Goal: Task Accomplishment & Management: Manage account settings

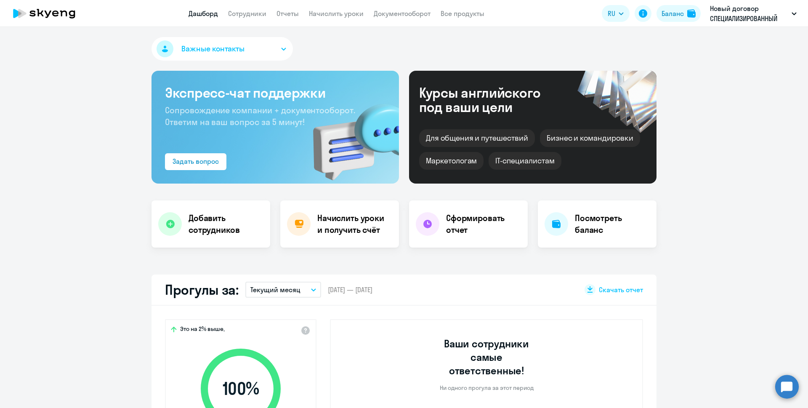
select select "30"
click at [255, 13] on link "Сотрудники" at bounding box center [247, 13] width 38 height 8
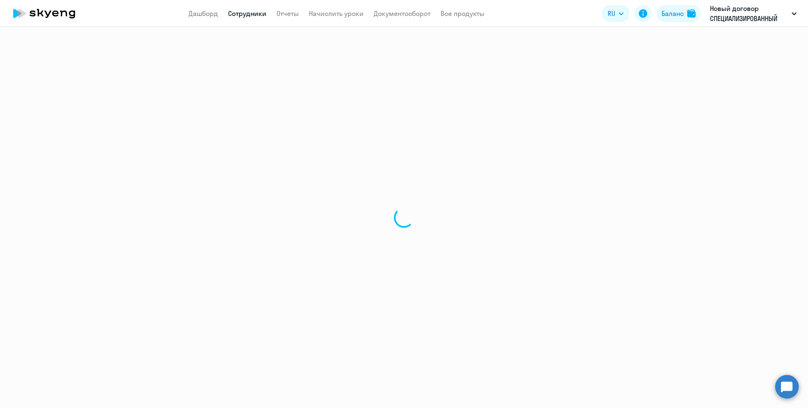
select select "30"
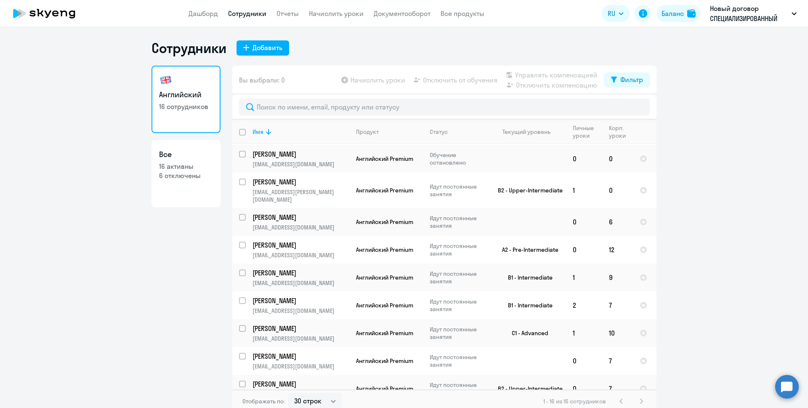
scroll to position [199, 0]
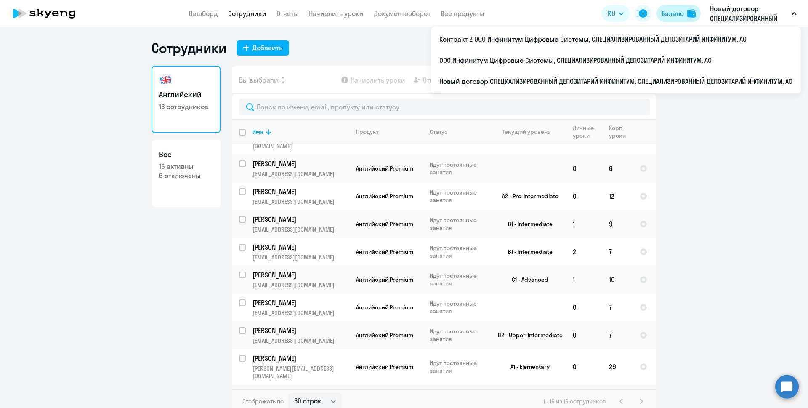
click at [674, 9] on div "Баланс" at bounding box center [672, 13] width 22 height 10
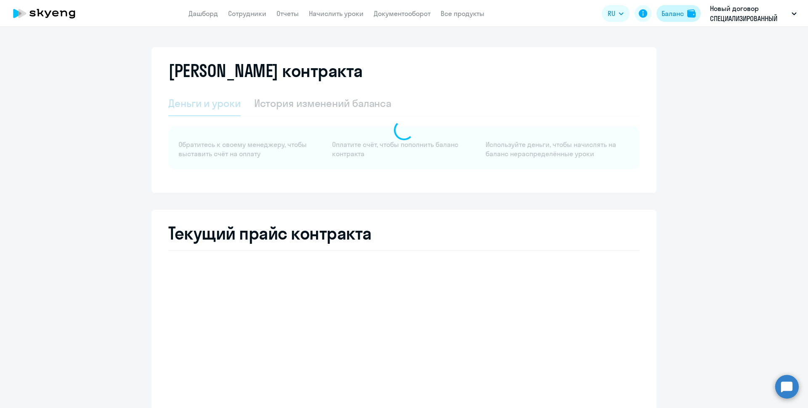
select select "english_adult_not_native_speaker"
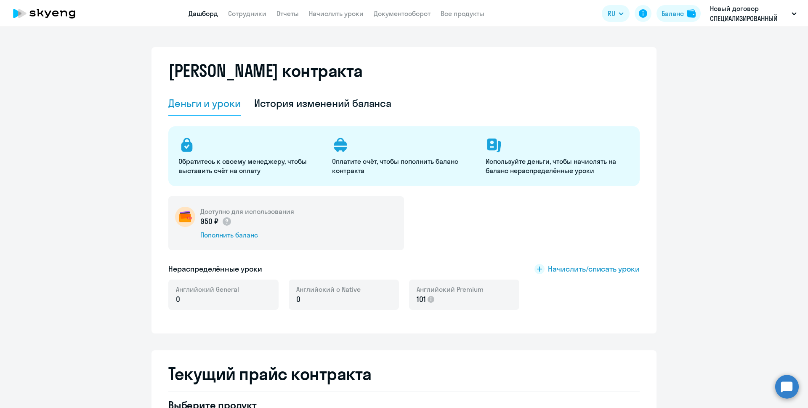
click at [209, 14] on link "Дашборд" at bounding box center [202, 13] width 29 height 8
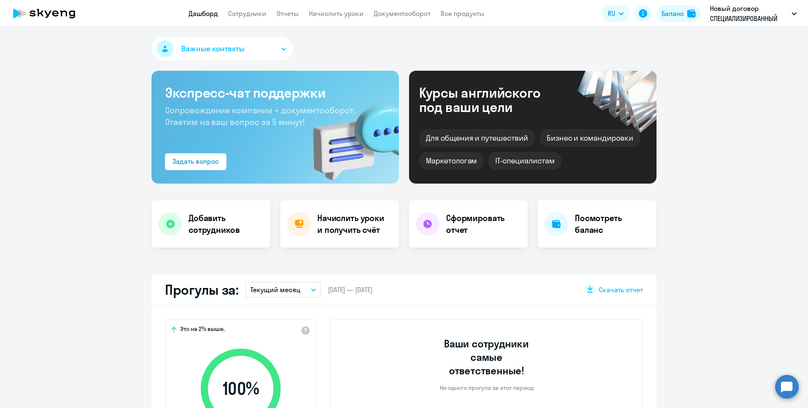
scroll to position [42, 0]
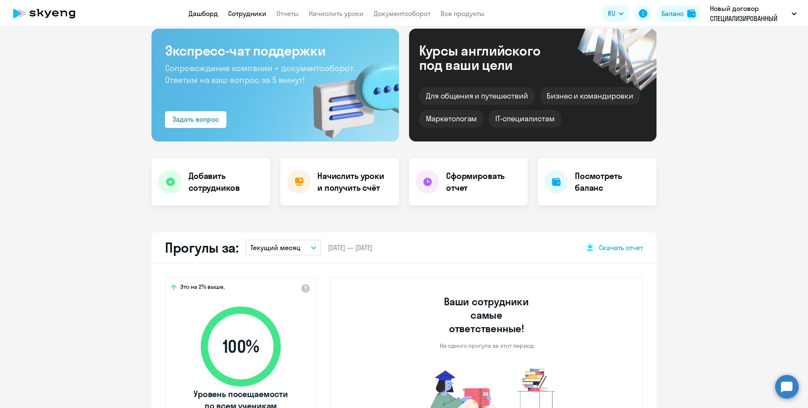
click at [253, 13] on link "Сотрудники" at bounding box center [247, 13] width 38 height 8
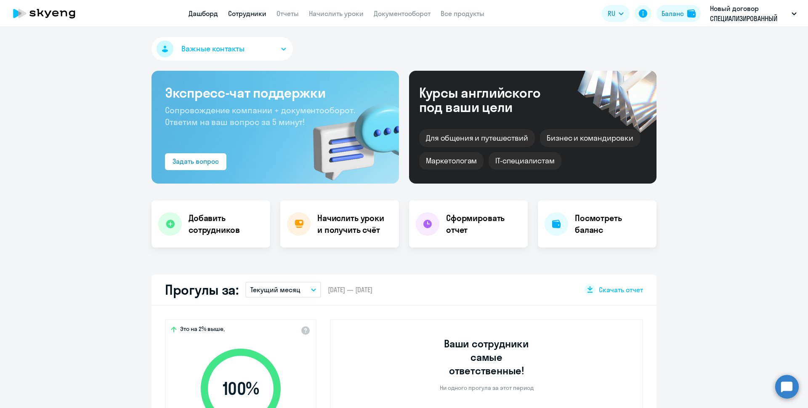
select select "30"
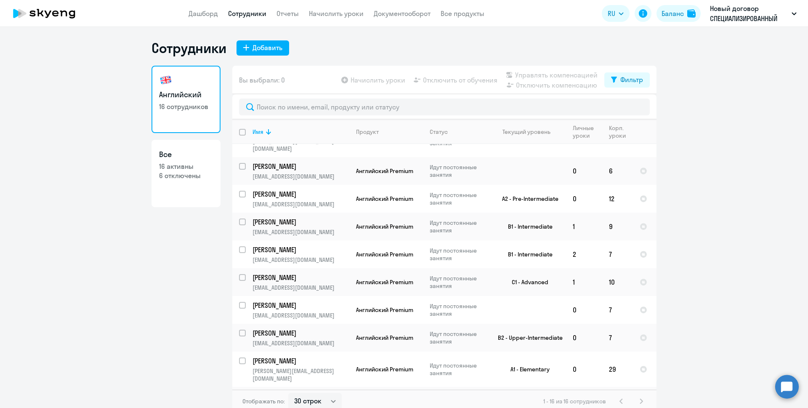
scroll to position [199, 0]
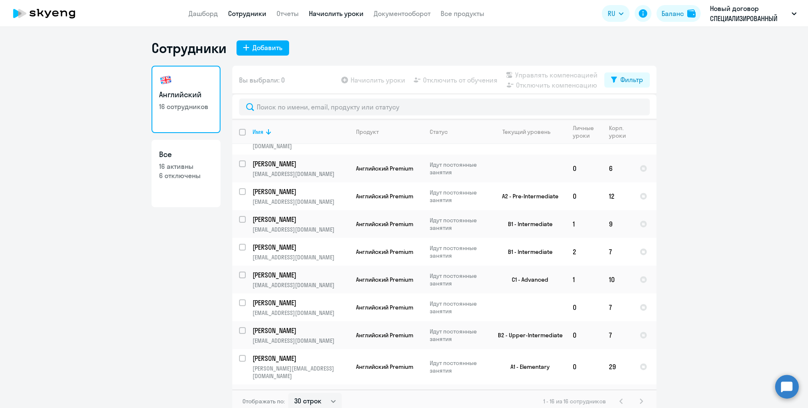
click at [329, 13] on link "Начислить уроки" at bounding box center [336, 13] width 55 height 8
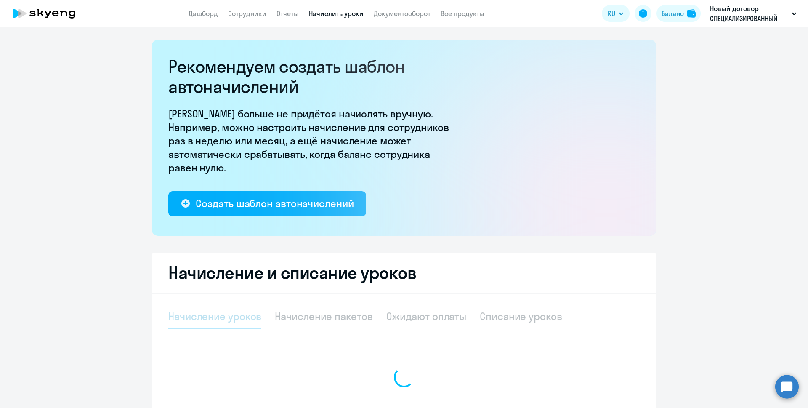
select select "10"
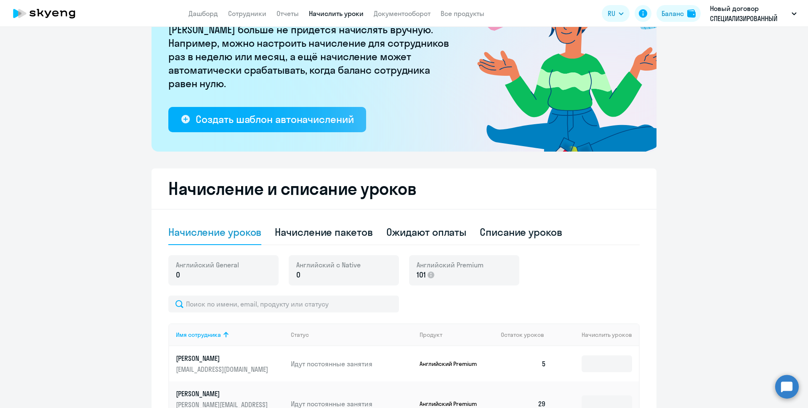
scroll to position [252, 0]
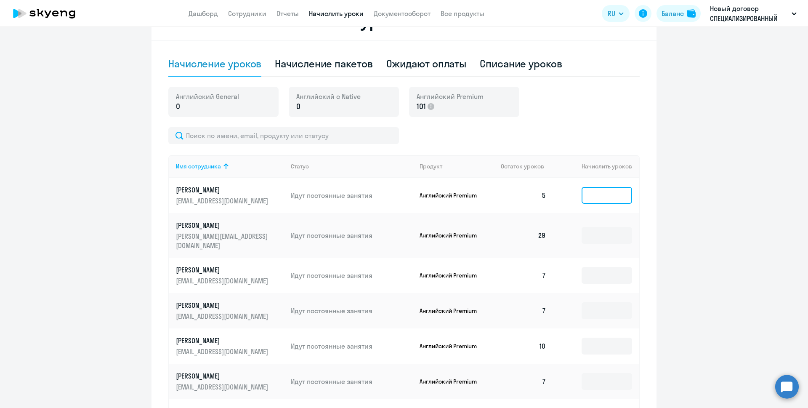
click at [591, 197] on input at bounding box center [606, 195] width 50 height 17
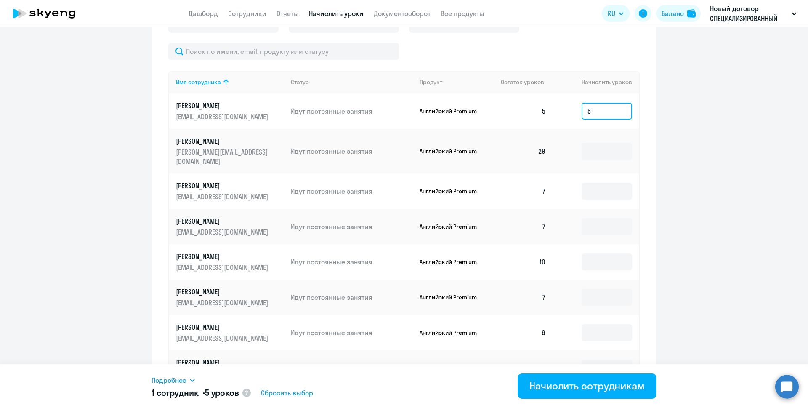
scroll to position [446, 0]
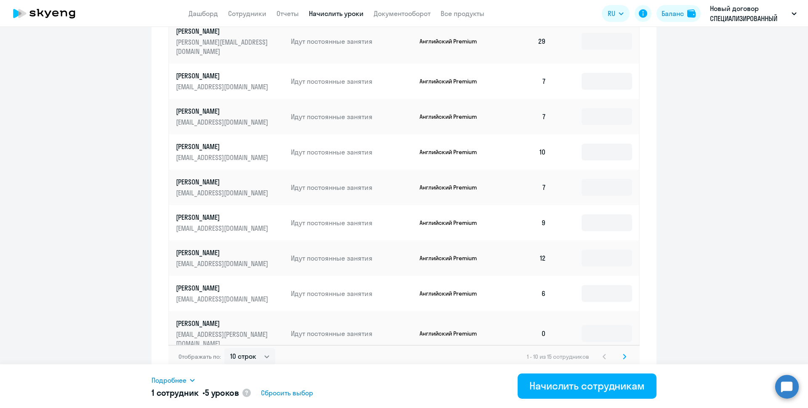
type input "5"
click at [622, 351] on svg-icon at bounding box center [624, 356] width 10 height 10
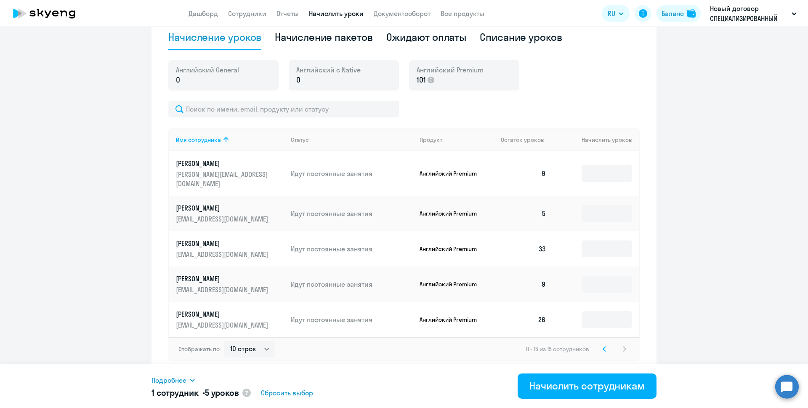
scroll to position [270, 0]
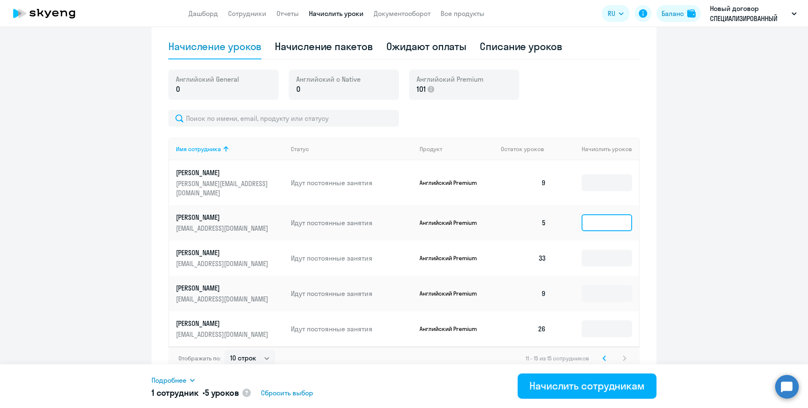
click at [587, 216] on input at bounding box center [606, 222] width 50 height 17
type input "5"
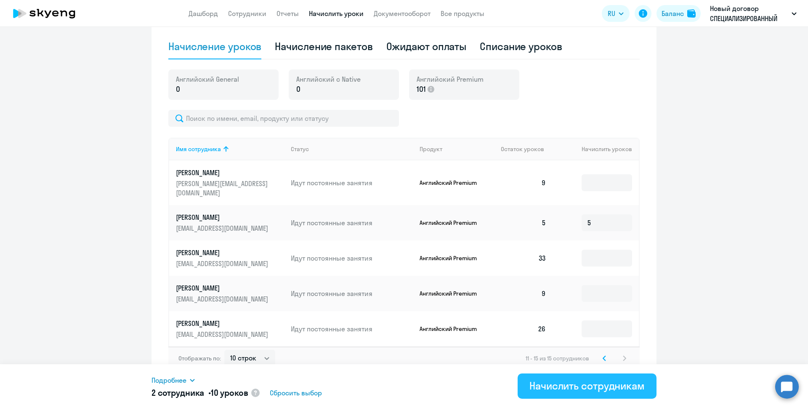
click at [583, 383] on div "Начислить сотрудникам" at bounding box center [586, 385] width 115 height 13
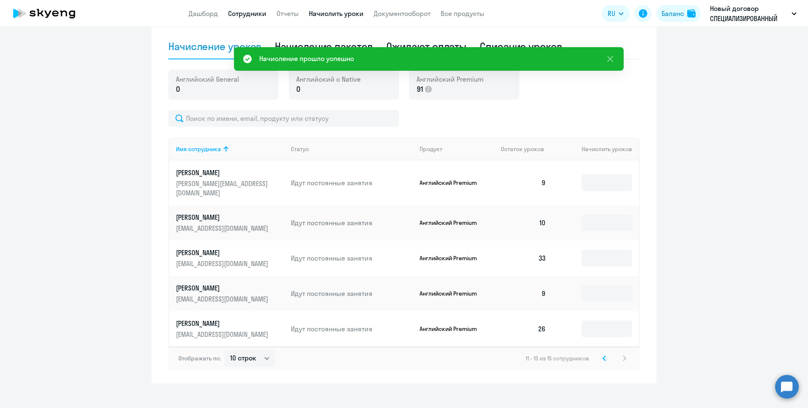
click at [245, 14] on link "Сотрудники" at bounding box center [247, 13] width 38 height 8
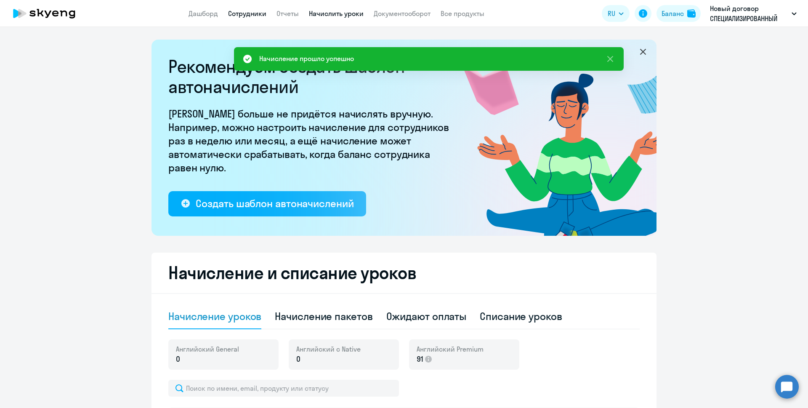
select select "30"
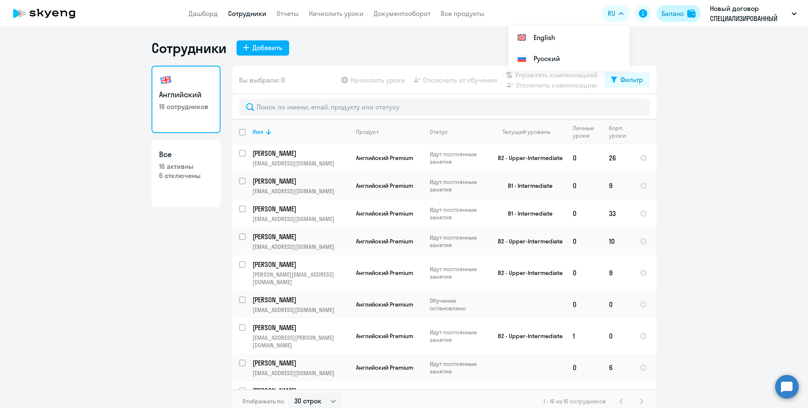
click at [664, 15] on div "Баланс" at bounding box center [672, 13] width 22 height 10
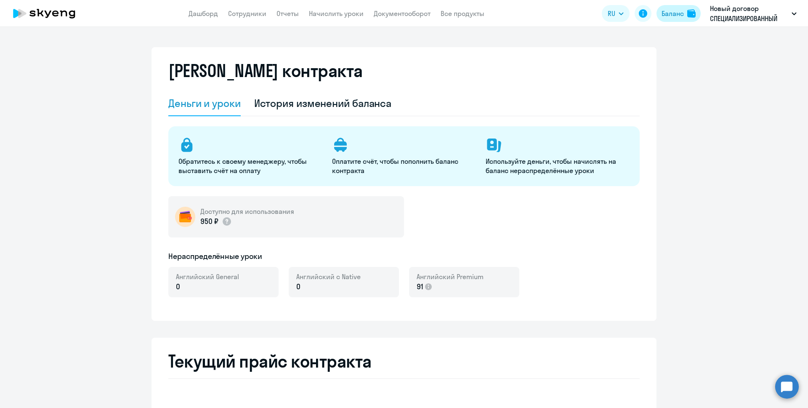
select select "english_adult_not_native_speaker"
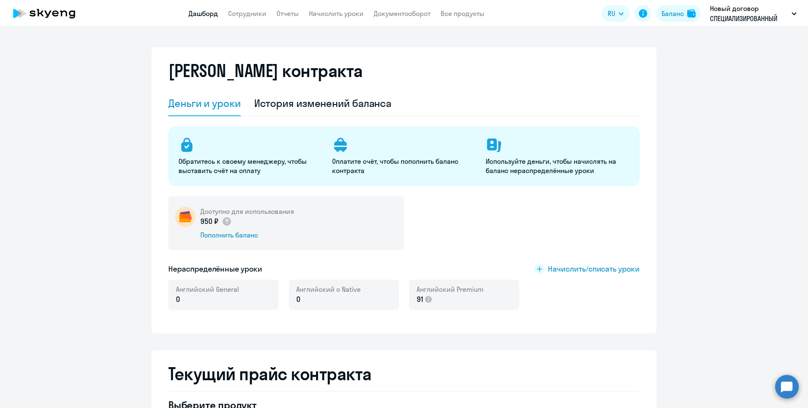
click at [210, 13] on link "Дашборд" at bounding box center [202, 13] width 29 height 8
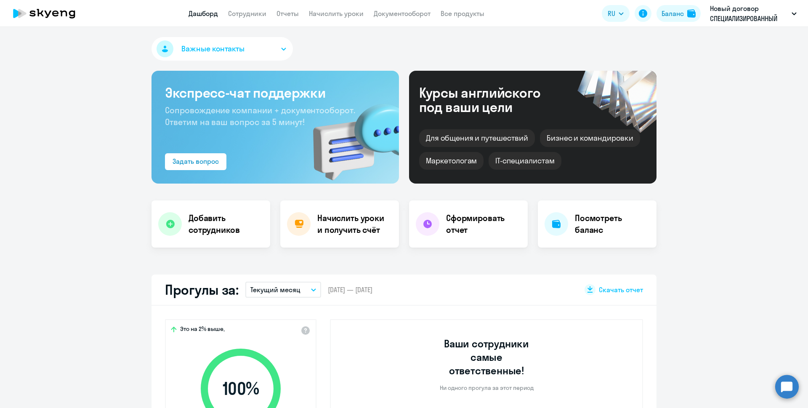
select select "30"
click at [377, 12] on link "Документооборот" at bounding box center [402, 13] width 57 height 8
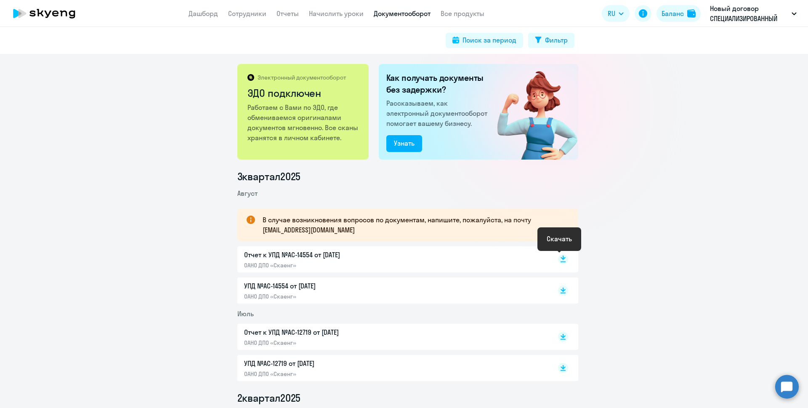
click at [560, 259] on icon at bounding box center [562, 257] width 5 height 4
click at [561, 288] on icon at bounding box center [562, 288] width 5 height 4
click at [260, 16] on link "Сотрудники" at bounding box center [247, 13] width 38 height 8
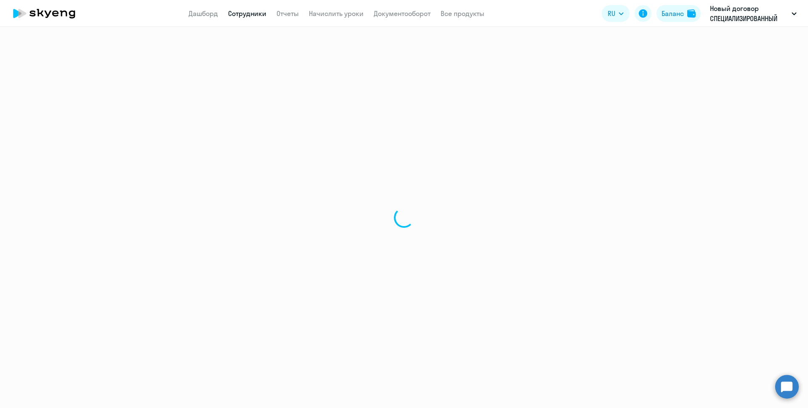
select select "30"
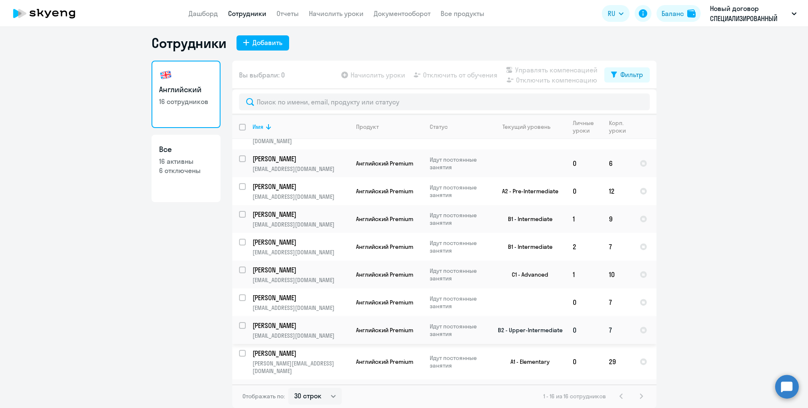
scroll to position [73, 0]
